Goal: Information Seeking & Learning: Learn about a topic

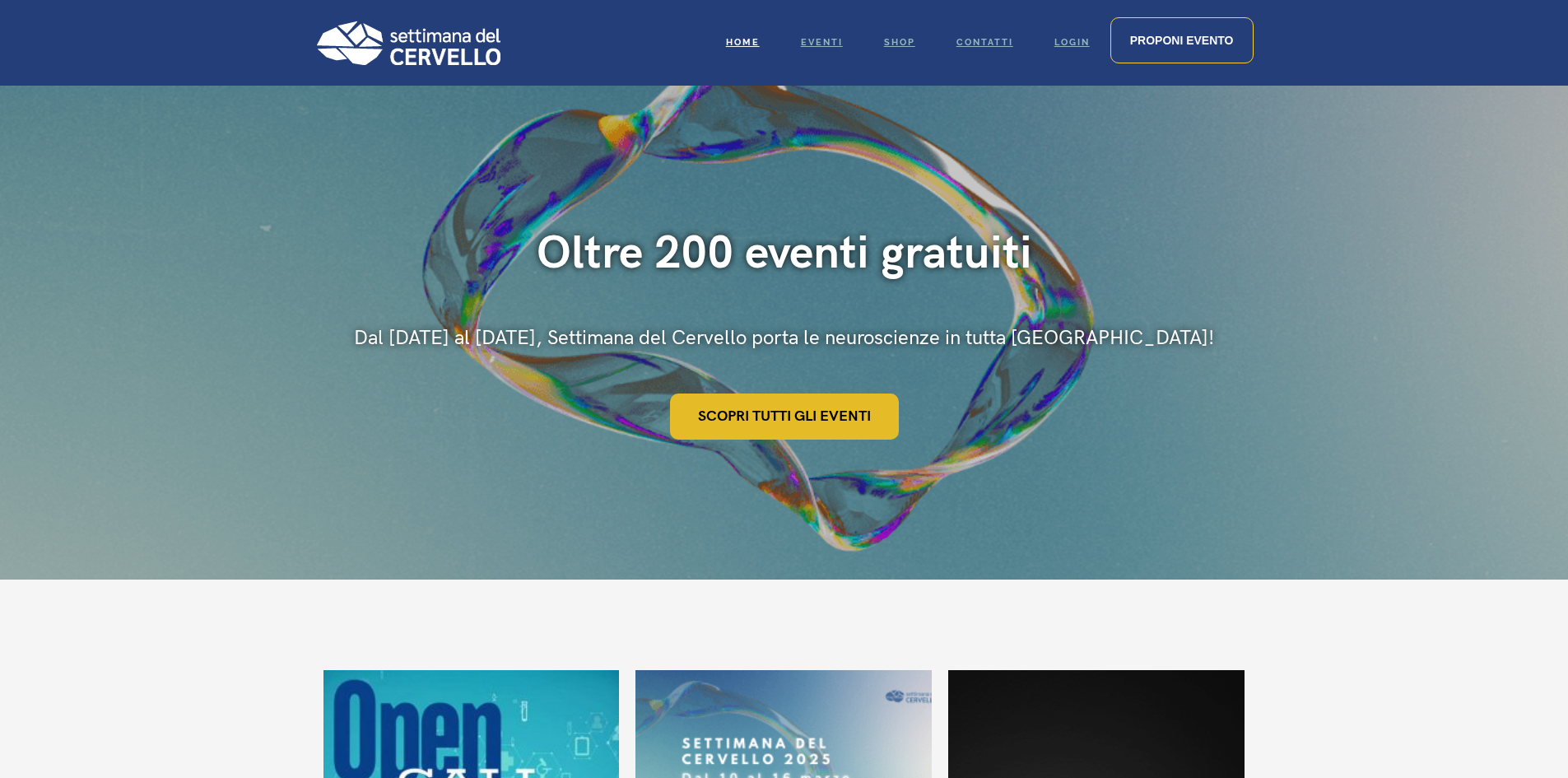
click at [842, 416] on link "Scopri tutti gli eventi" at bounding box center [784, 416] width 229 height 46
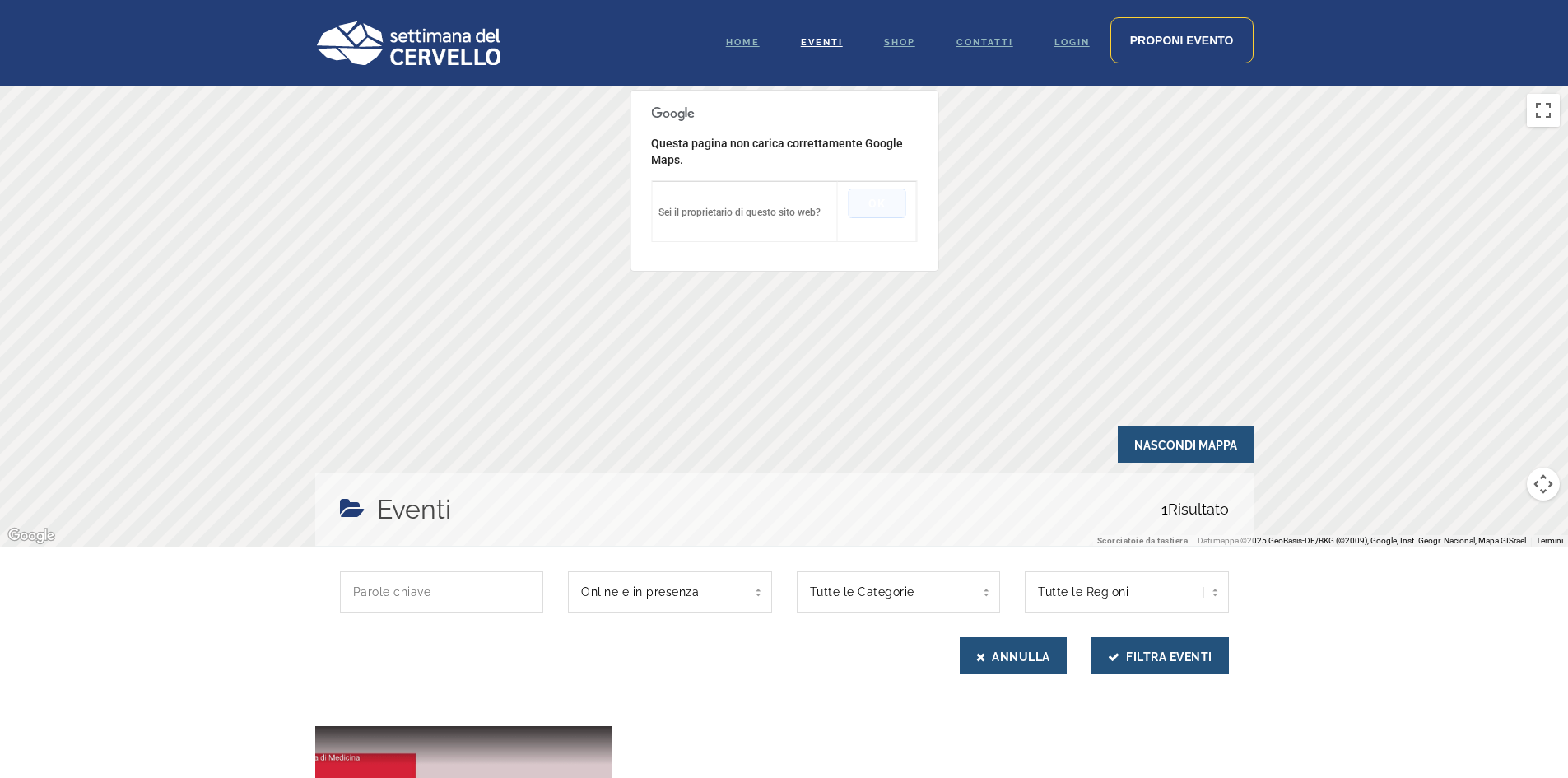
click at [881, 199] on button "OK" at bounding box center [877, 203] width 57 height 30
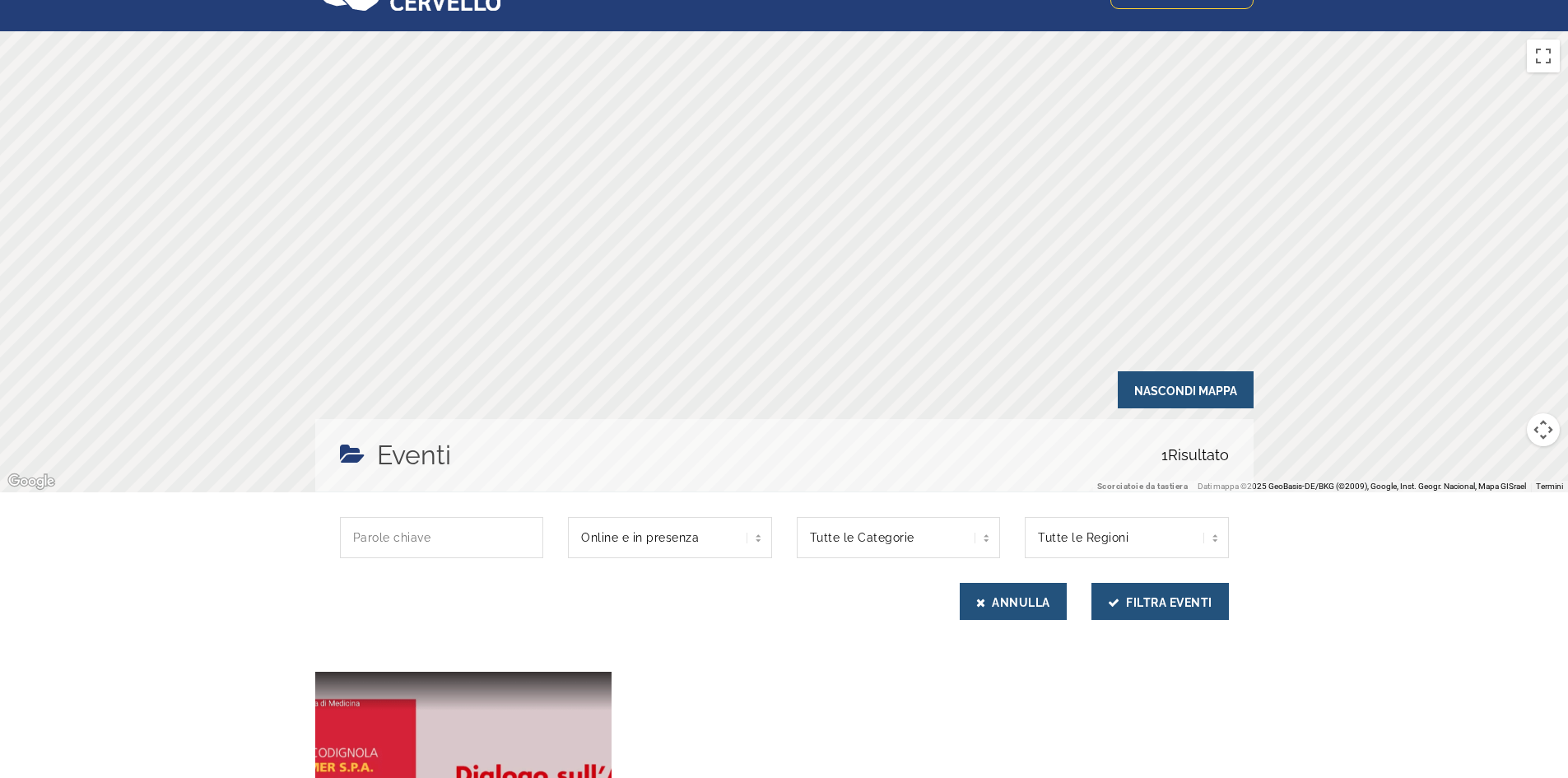
scroll to position [83, 0]
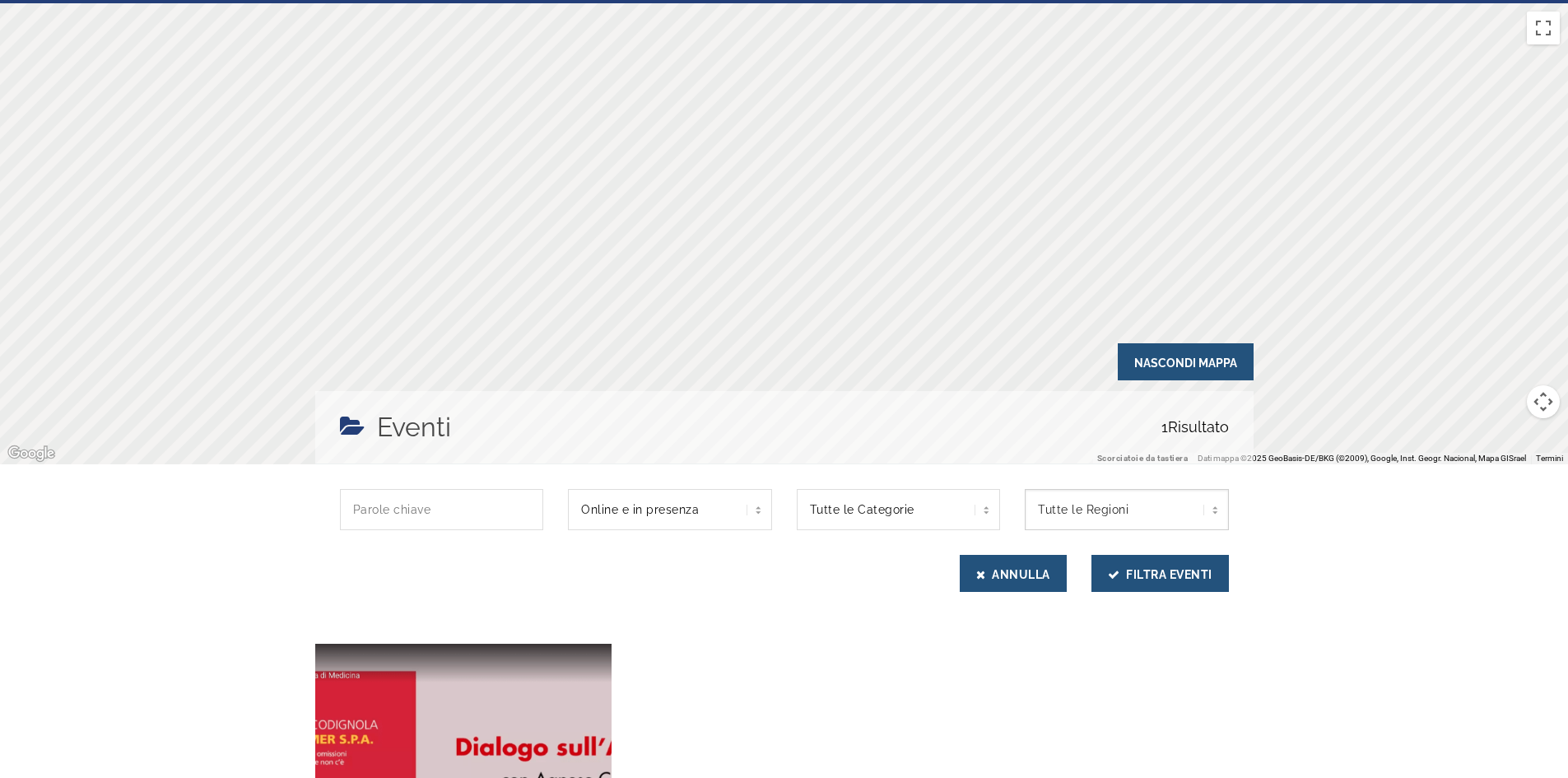
click at [1225, 513] on select "Tutte le Regioni [GEOGRAPHIC_DATA]" at bounding box center [1127, 509] width 204 height 41
select select "[GEOGRAPHIC_DATA]"
click at [1025, 489] on select "Tutte le Regioni [GEOGRAPHIC_DATA]" at bounding box center [1127, 509] width 204 height 41
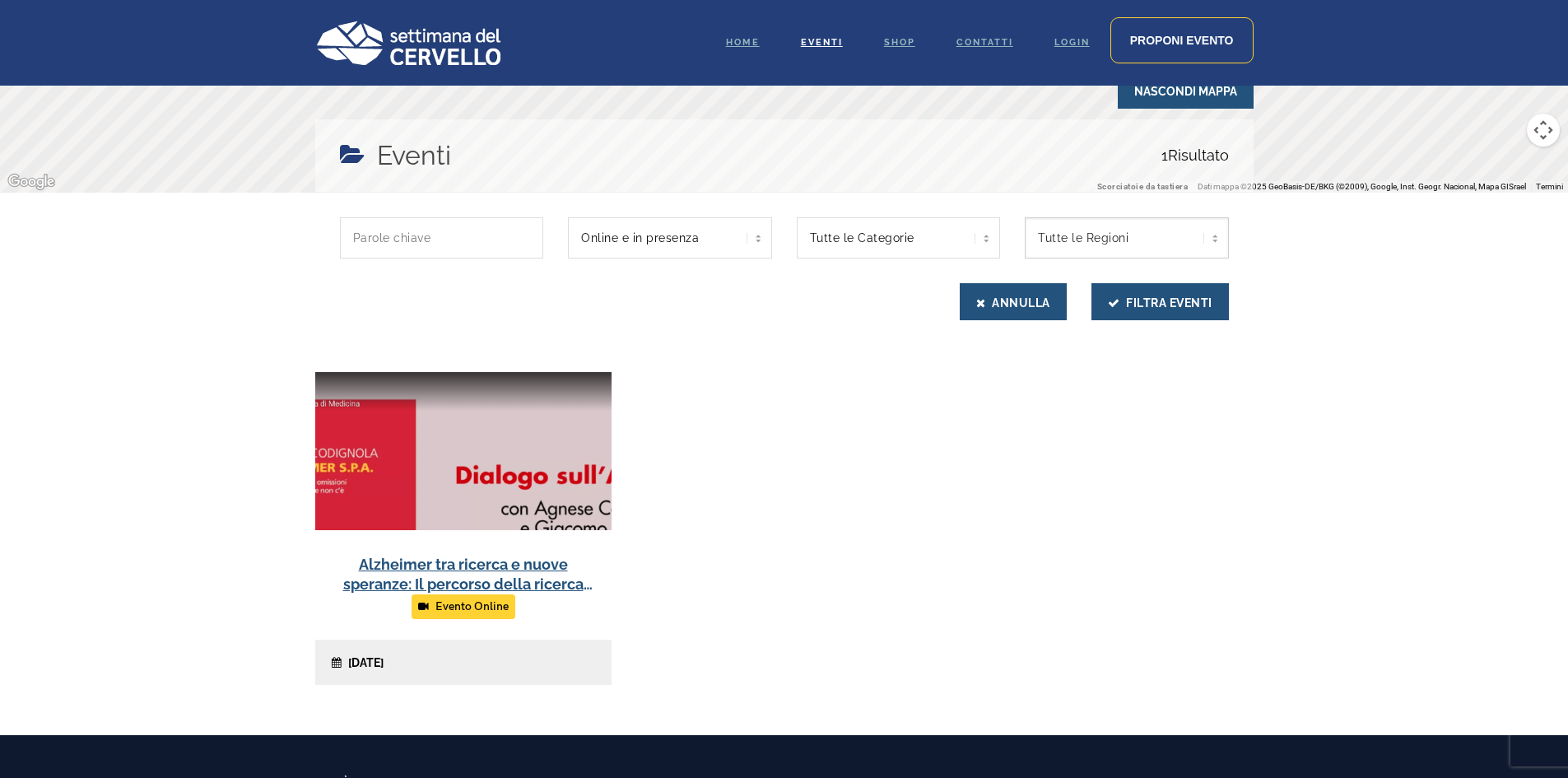
scroll to position [494, 0]
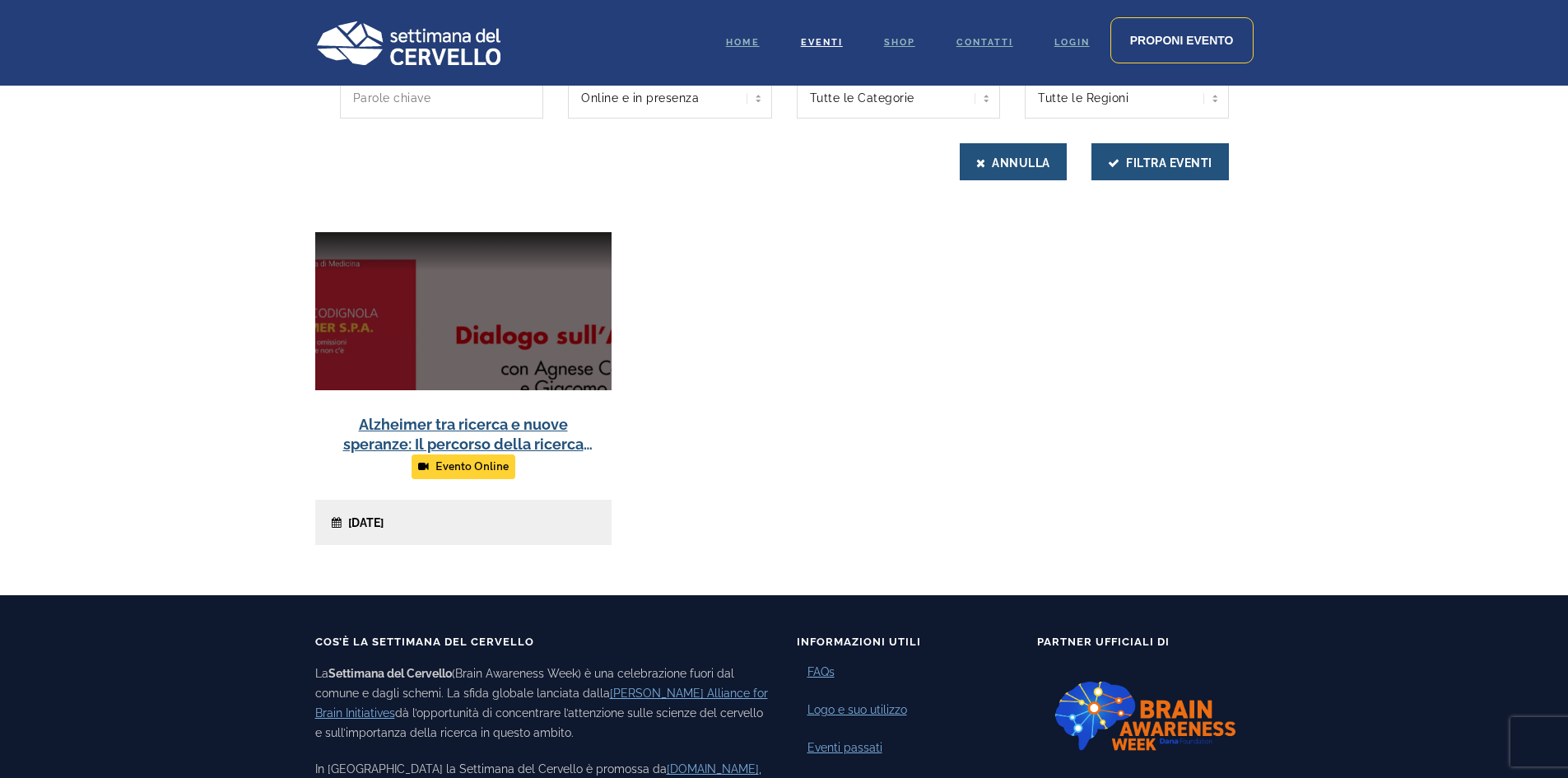
click at [508, 424] on link at bounding box center [463, 388] width 296 height 313
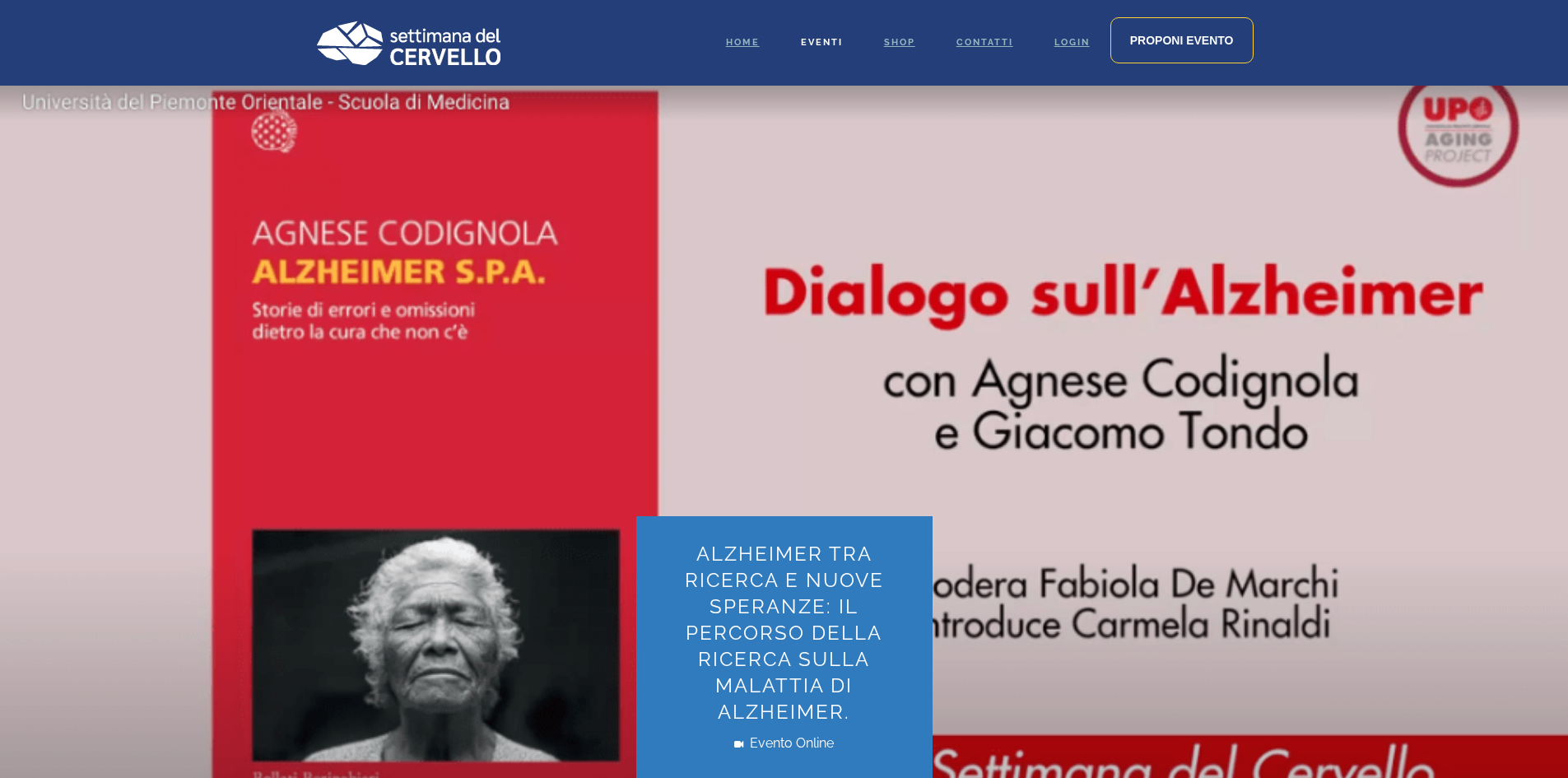
click at [821, 40] on span "Eventi" at bounding box center [822, 42] width 42 height 11
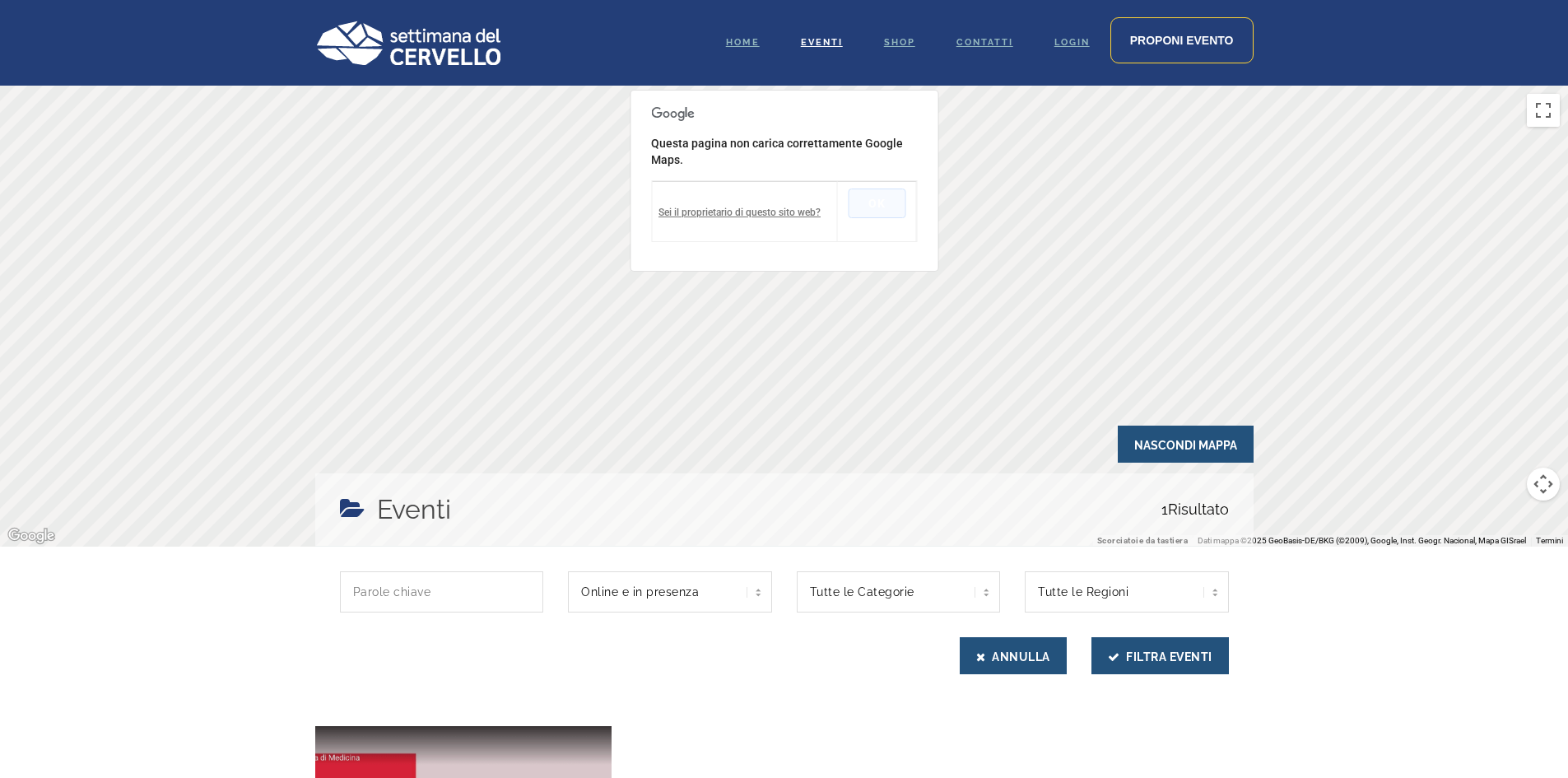
click at [882, 194] on button "OK" at bounding box center [877, 203] width 57 height 30
